Goal: Obtain resource: Download file/media

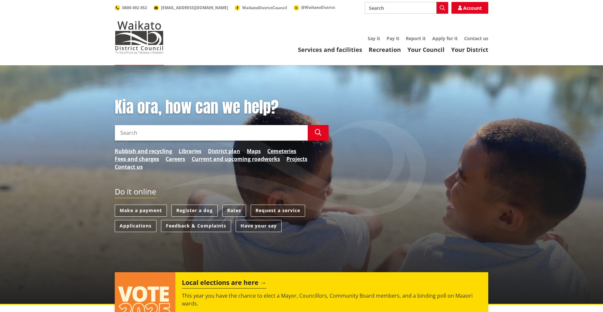
click at [422, 55] on header "Toggle search Toggle navigation Services and facilities Recreation Your Council…" at bounding box center [301, 32] width 603 height 65
click at [423, 52] on link "Your Council" at bounding box center [426, 50] width 37 height 8
click at [419, 49] on link "Your Council" at bounding box center [426, 50] width 37 height 8
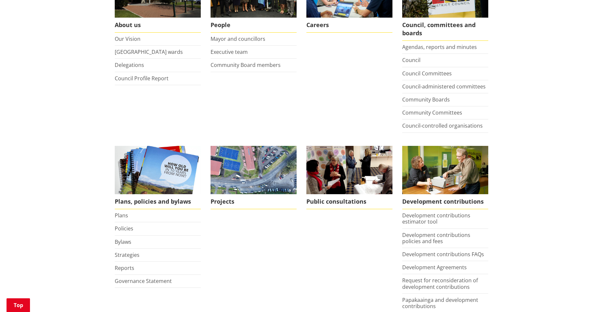
scroll to position [163, 0]
click at [124, 240] on link "Bylaws" at bounding box center [123, 241] width 17 height 7
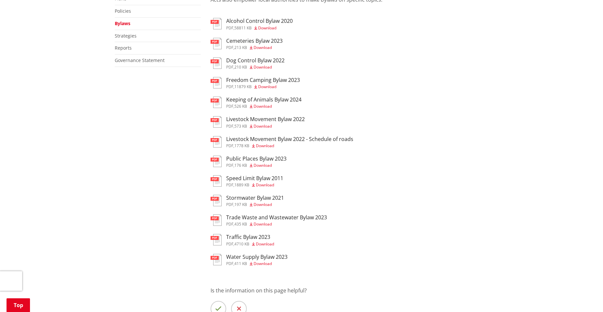
scroll to position [163, 0]
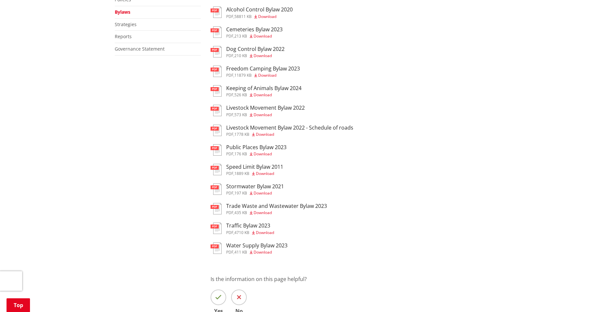
click at [264, 151] on span "Download" at bounding box center [263, 154] width 18 height 6
click at [444, 150] on div "pdf Public Places Bylaw 2023 pdf , 176 KB Download" at bounding box center [350, 150] width 278 height 13
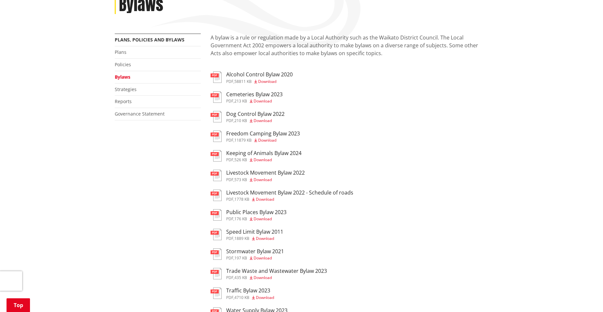
scroll to position [98, 0]
click at [128, 90] on link "Strategies" at bounding box center [126, 89] width 22 height 6
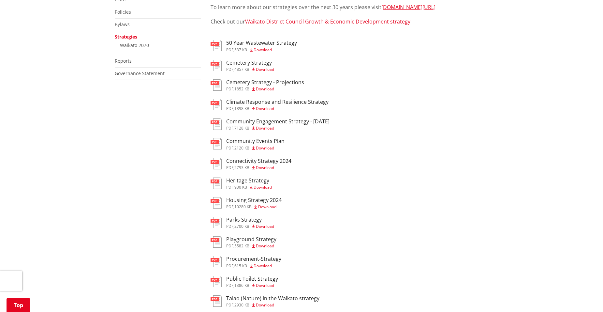
scroll to position [130, 0]
